Goal: Connect with others: Connect with others

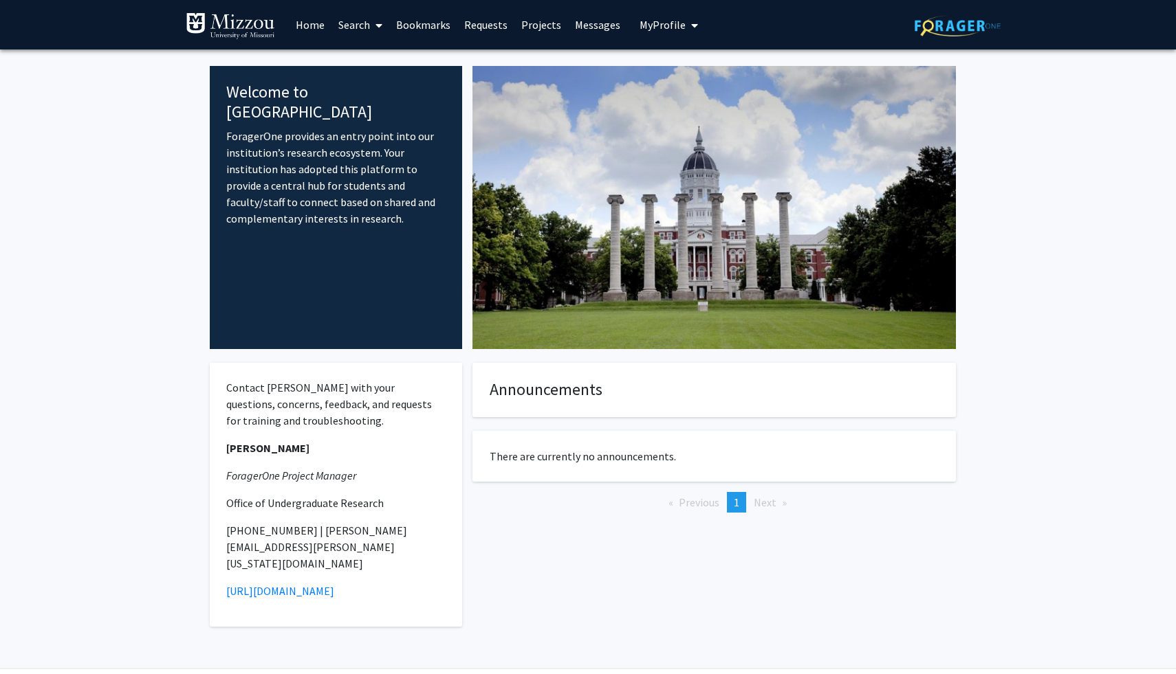
click at [668, 24] on span "My Profile" at bounding box center [662, 25] width 46 height 14
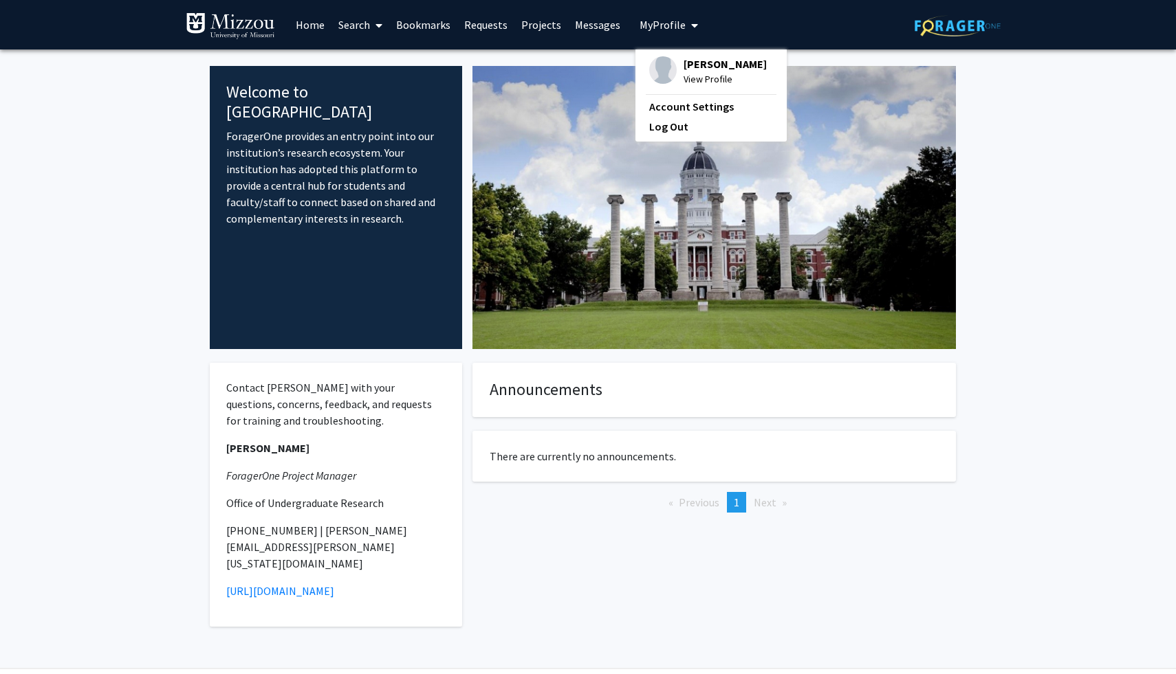
click at [686, 68] on span "[PERSON_NAME]" at bounding box center [724, 63] width 83 height 15
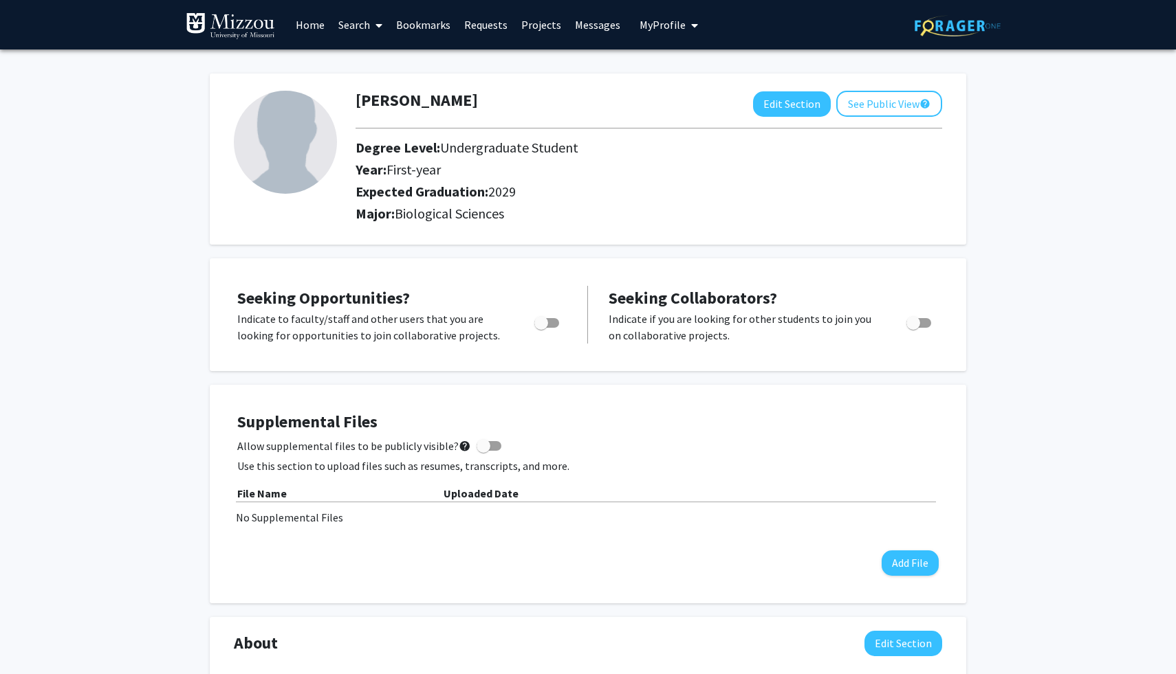
click at [412, 33] on link "Bookmarks" at bounding box center [423, 25] width 68 height 48
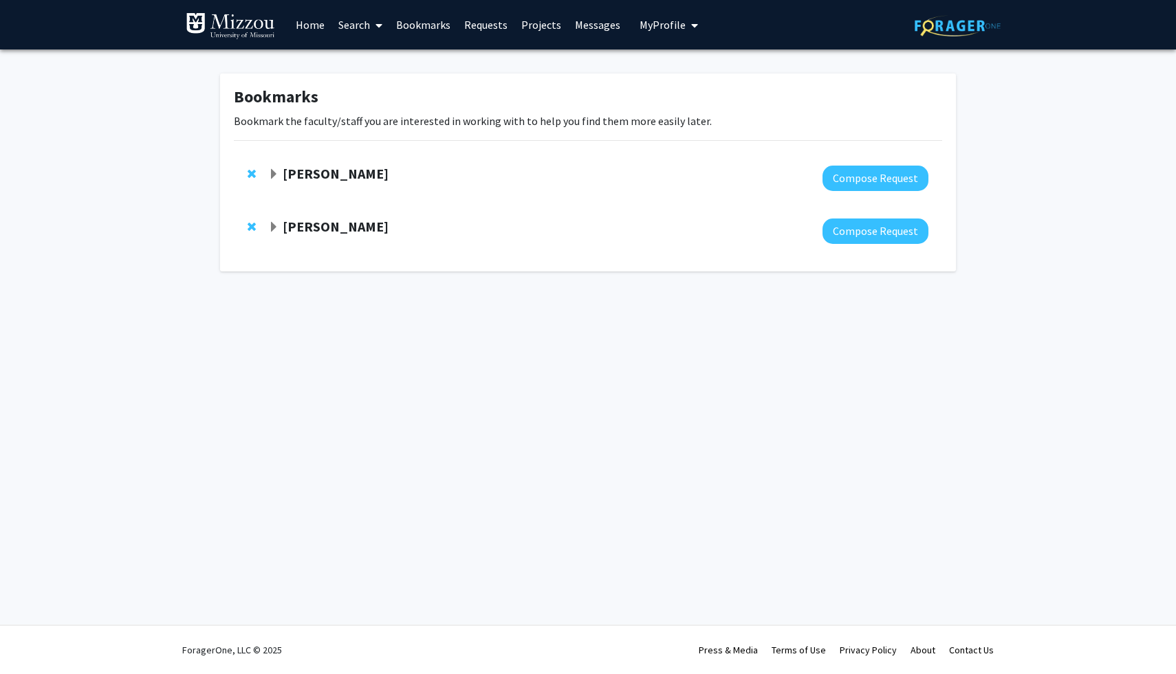
click at [362, 166] on strong "[PERSON_NAME]" at bounding box center [336, 173] width 106 height 17
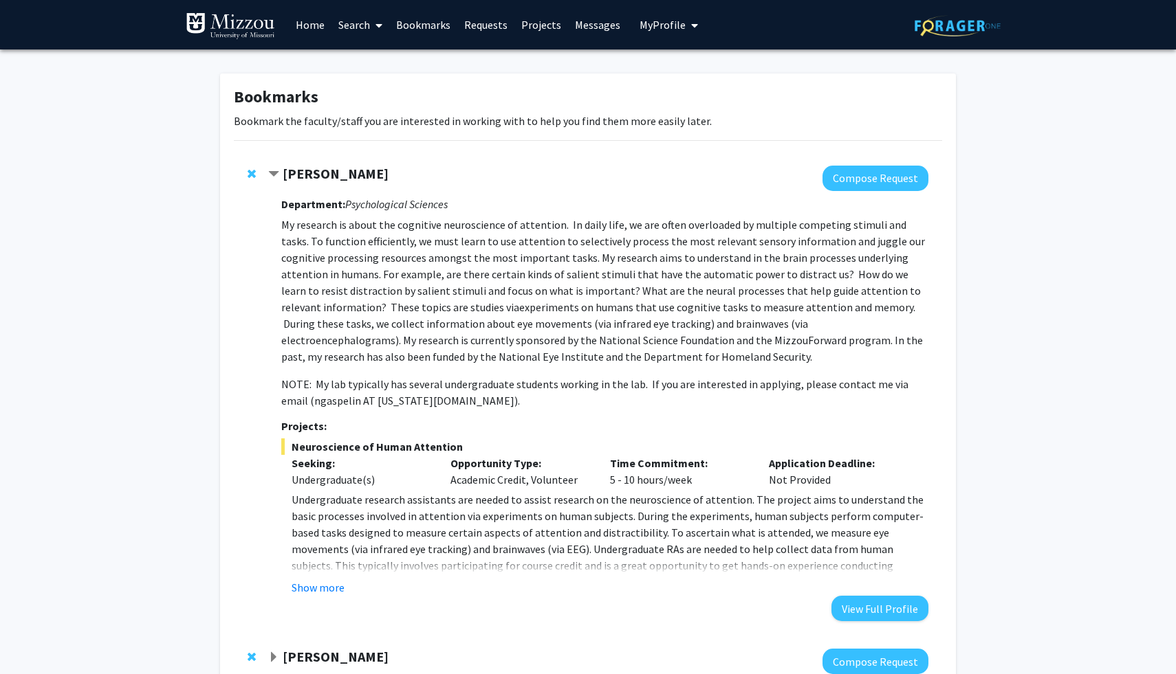
click at [364, 185] on div at bounding box center [598, 178] width 660 height 25
click at [366, 173] on strong "[PERSON_NAME]" at bounding box center [336, 173] width 106 height 17
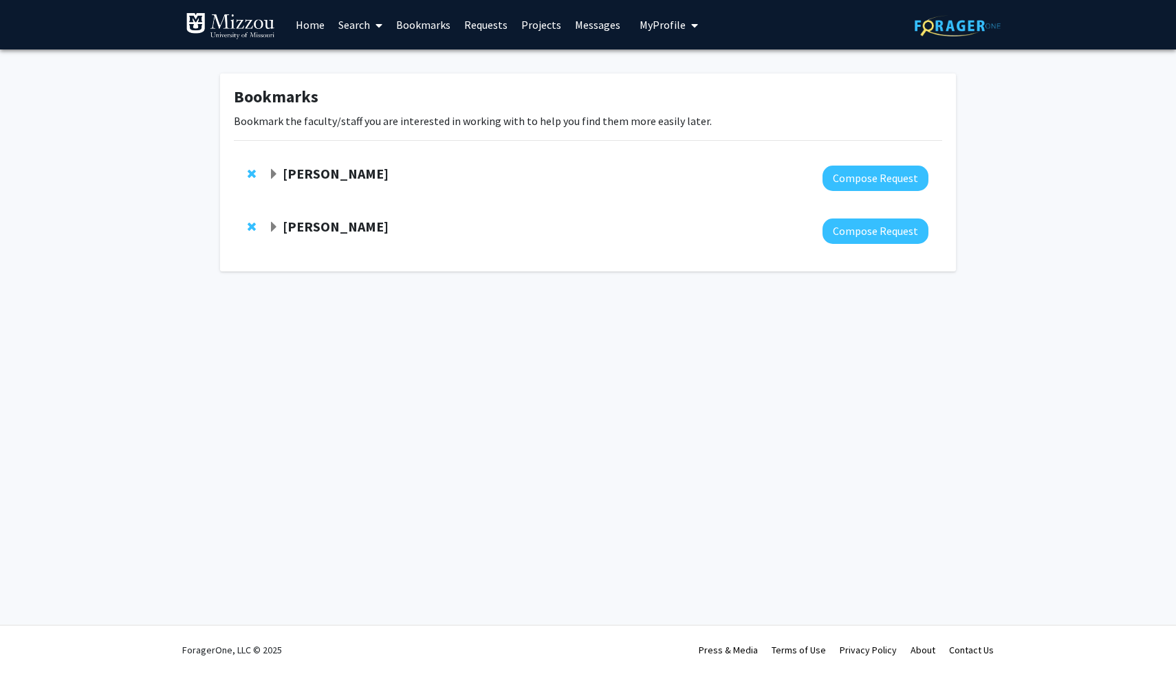
click at [349, 176] on strong "[PERSON_NAME]" at bounding box center [336, 173] width 106 height 17
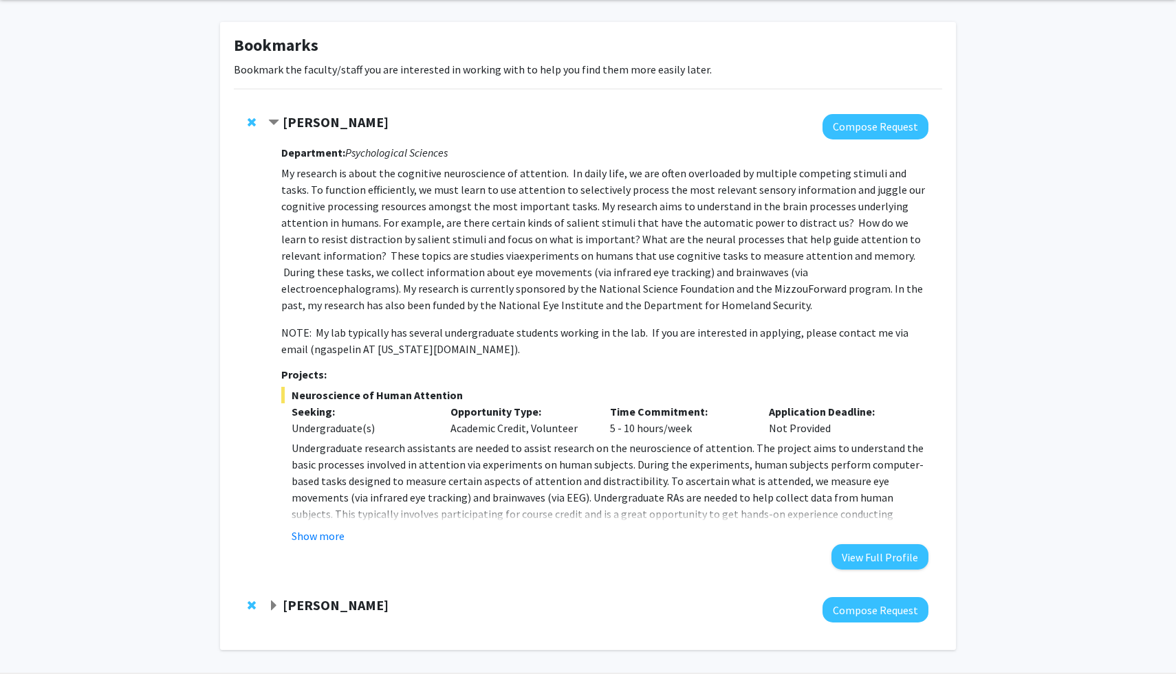
scroll to position [69, 0]
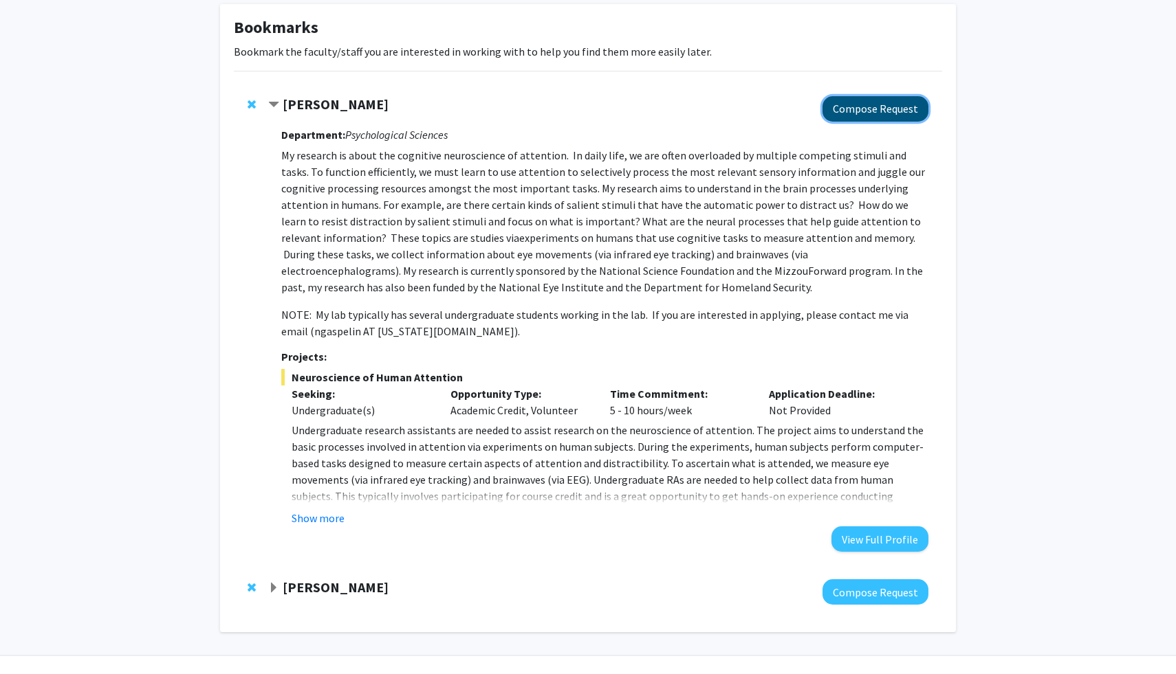
click at [876, 107] on button "Compose Request" at bounding box center [875, 108] width 106 height 25
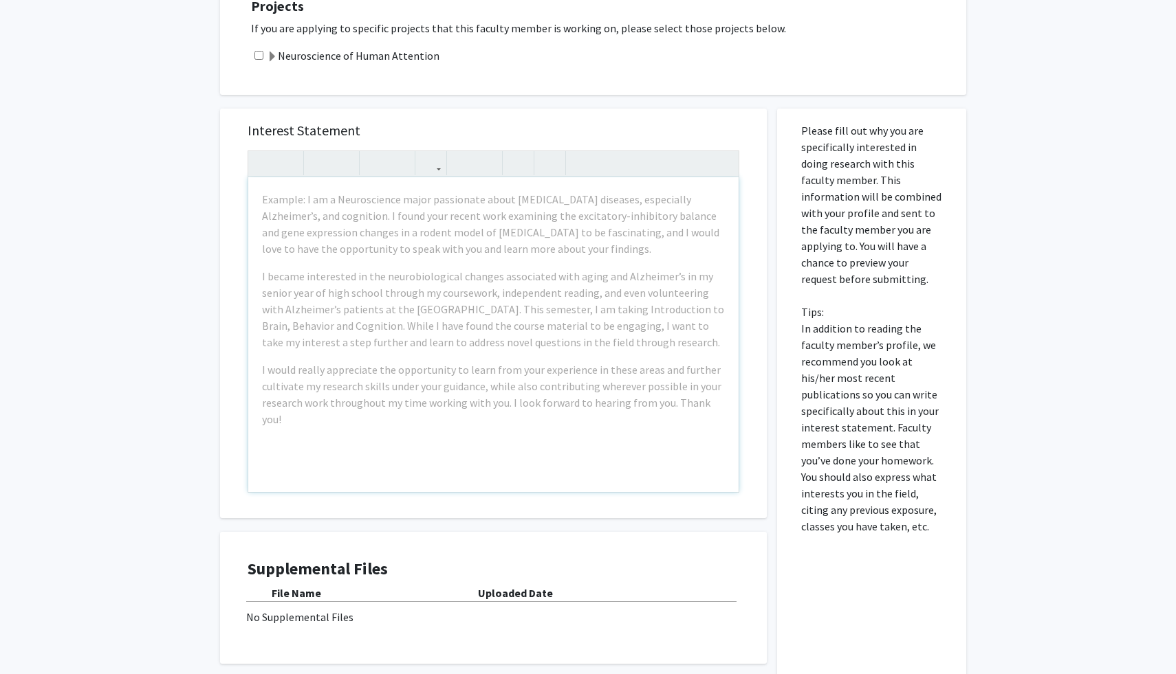
scroll to position [351, 0]
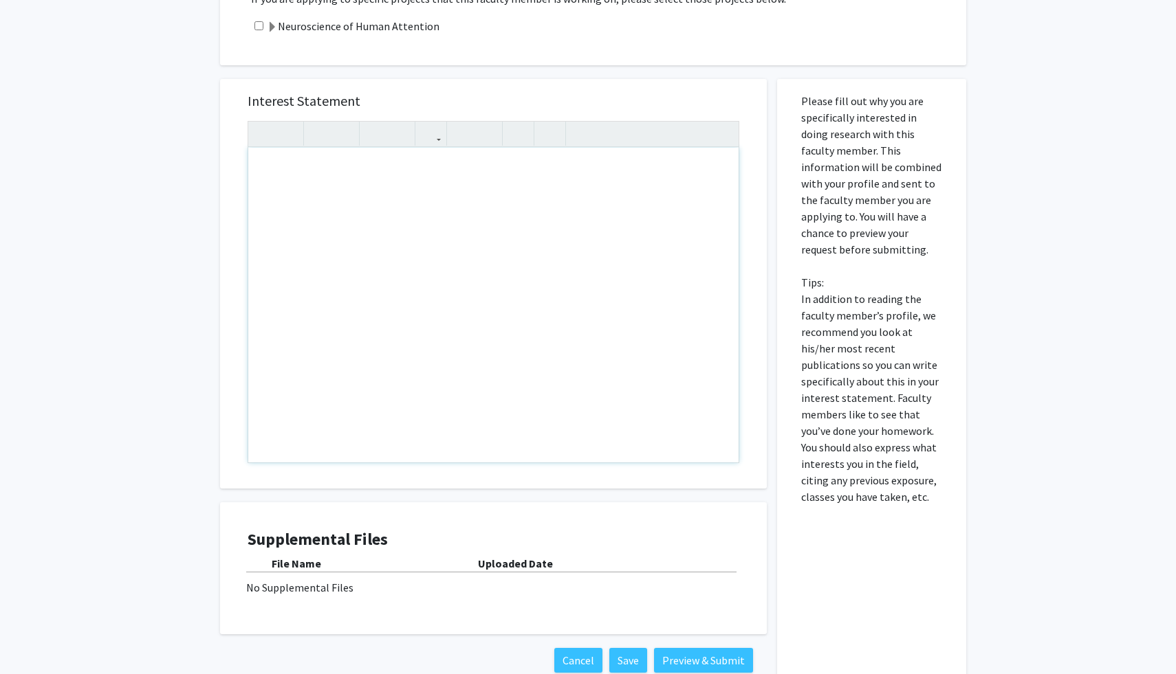
click at [517, 84] on div "Interest Statement Insert link Remove link" at bounding box center [493, 284] width 519 height 410
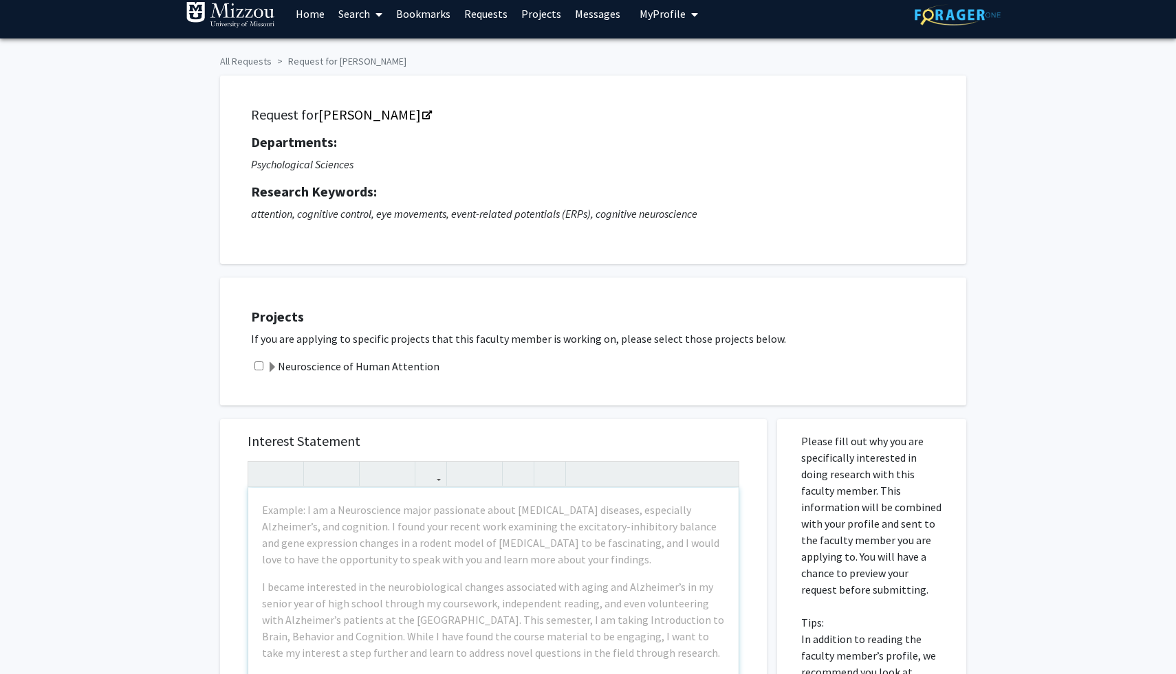
scroll to position [0, 0]
